Goal: Download file/media

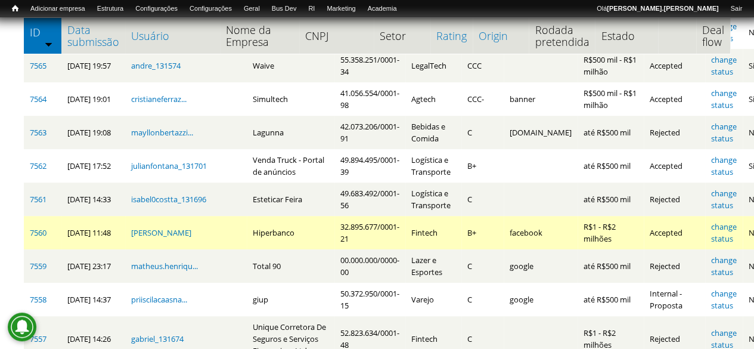
scroll to position [60, 0]
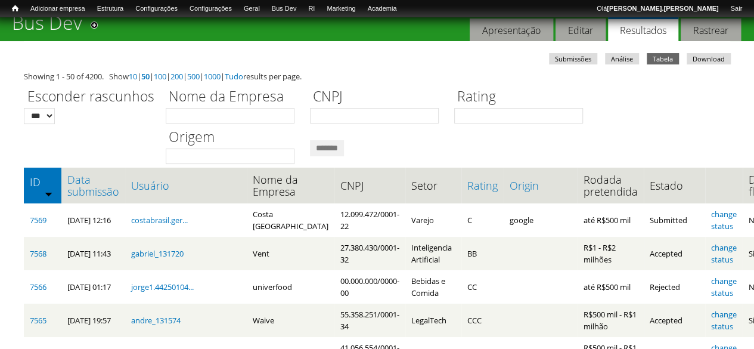
scroll to position [60, 0]
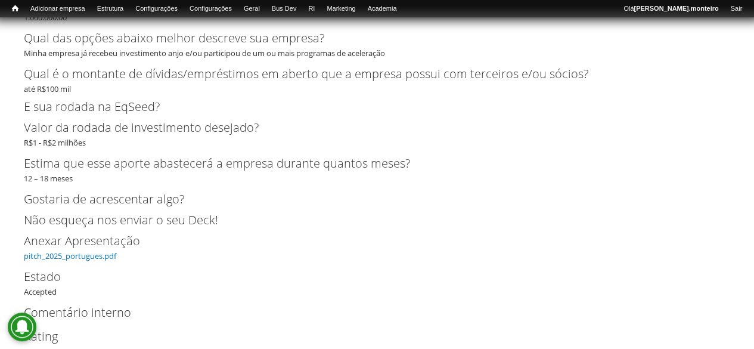
scroll to position [3934, 0]
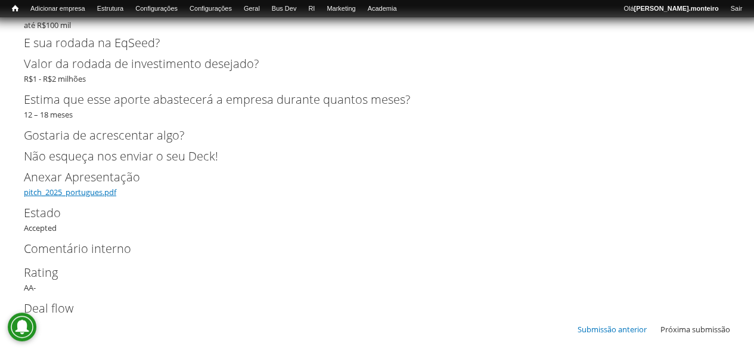
click at [82, 197] on link "pitch_2025_portugues.pdf" at bounding box center [70, 192] width 92 height 11
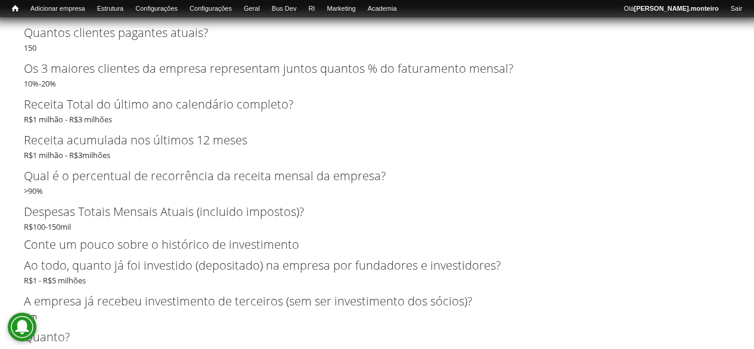
scroll to position [3059, 0]
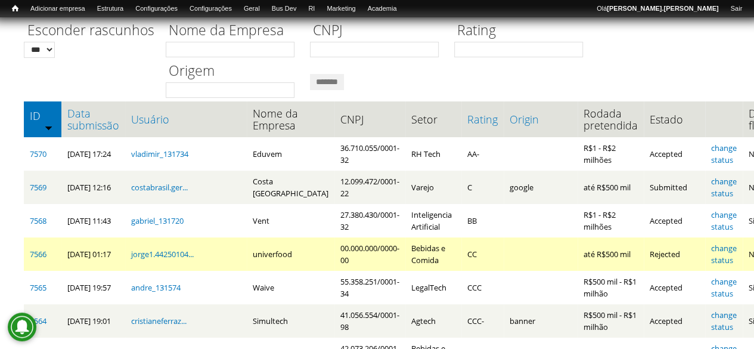
scroll to position [60, 0]
